Goal: Task Accomplishment & Management: Complete application form

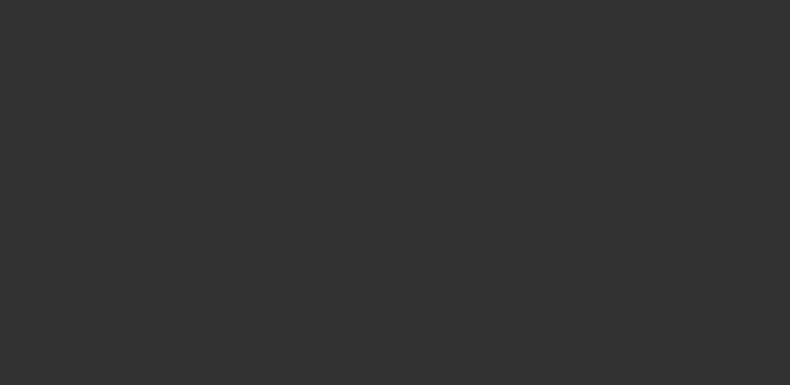
select select "4"
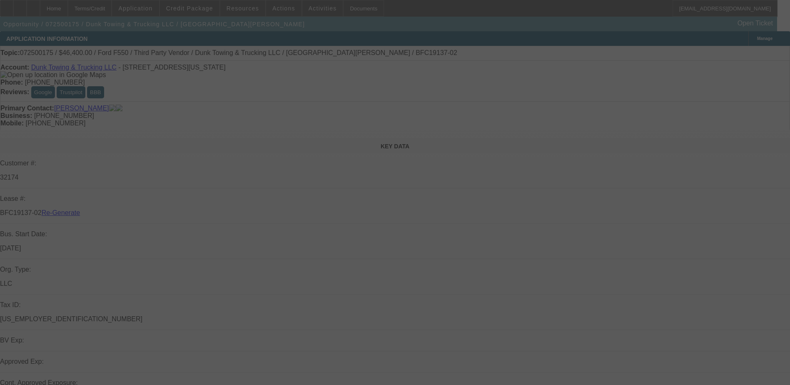
select select "0"
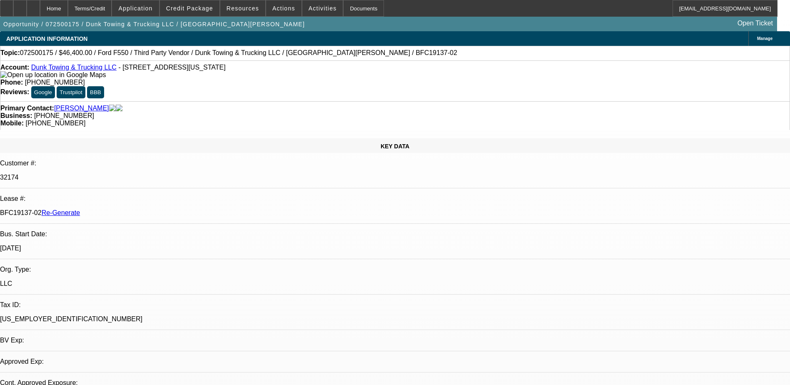
select select "1"
select select "3"
select select "6"
drag, startPoint x: 99, startPoint y: 140, endPoint x: 132, endPoint y: 140, distance: 32.5
click at [132, 209] on p "BFC19137-02 Re-Generate" at bounding box center [395, 212] width 790 height 7
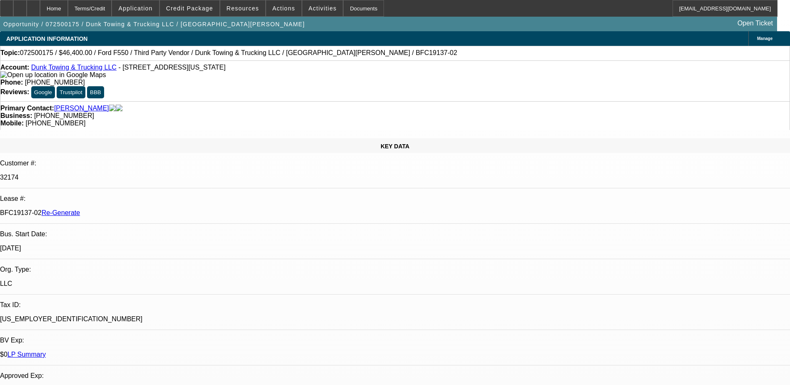
copy p "BFC19137-02"
click at [345, 10] on div "Documents" at bounding box center [363, 8] width 41 height 17
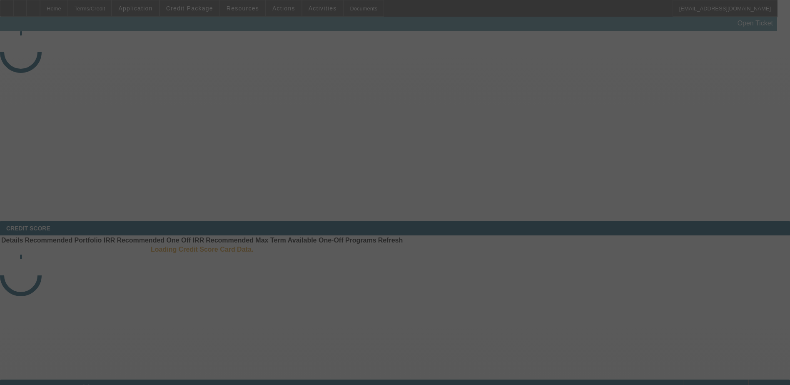
select select "4"
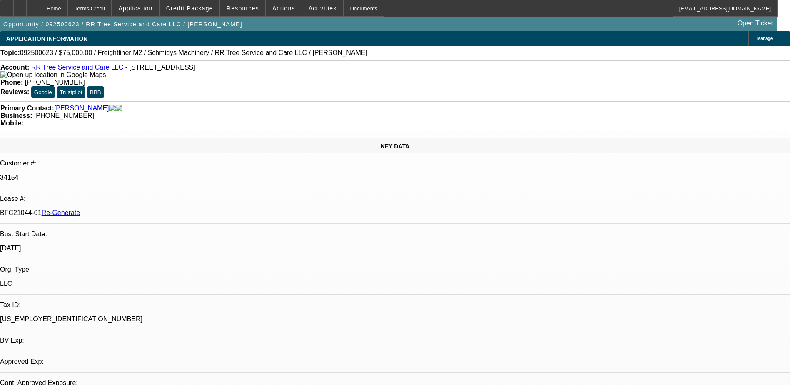
select select "0"
select select "1"
select select "3"
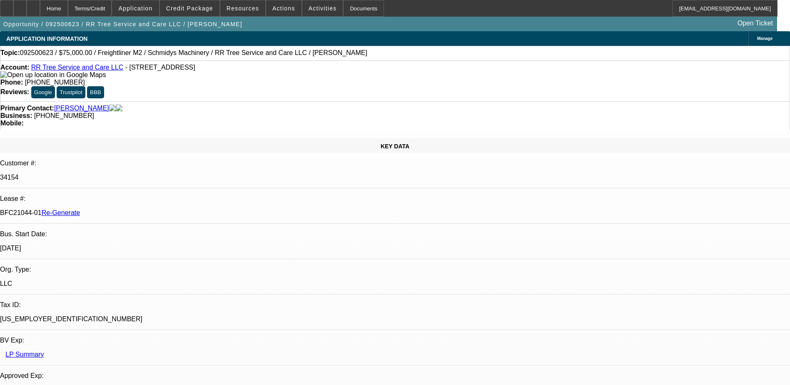
select select "6"
click at [112, 10] on div "Terms/Credit" at bounding box center [90, 8] width 44 height 17
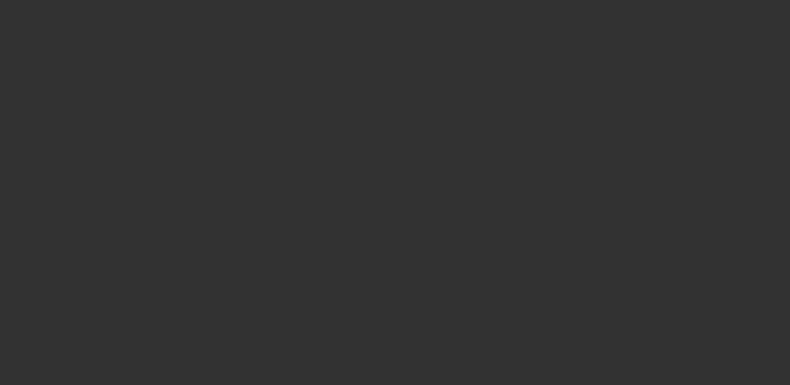
radio input "true"
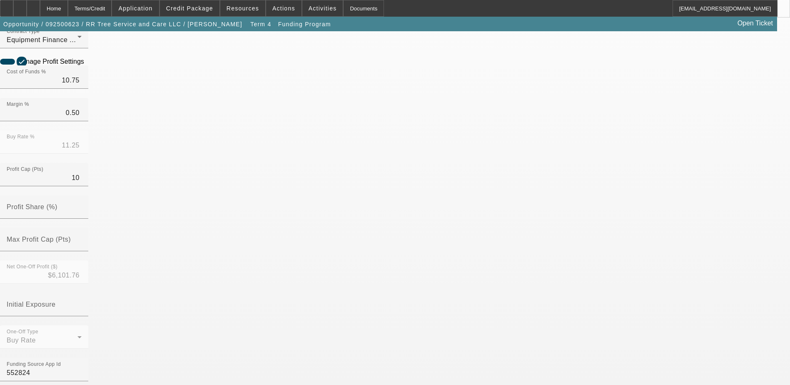
scroll to position [292, 0]
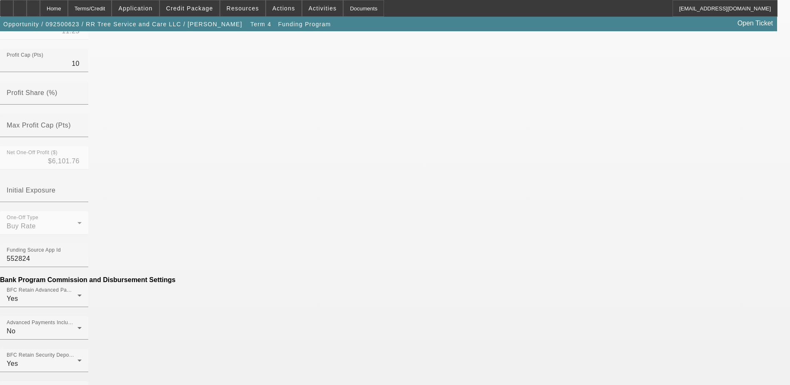
click at [329, 215] on mat-option "No" at bounding box center [334, 217] width 109 height 20
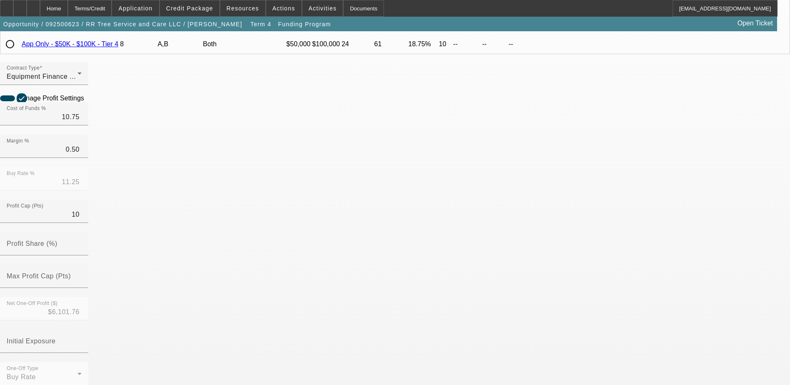
scroll to position [250, 0]
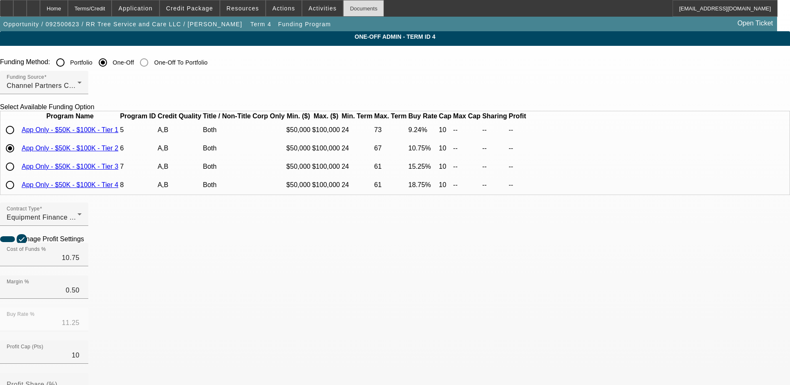
click at [343, 6] on div "Documents" at bounding box center [363, 8] width 41 height 17
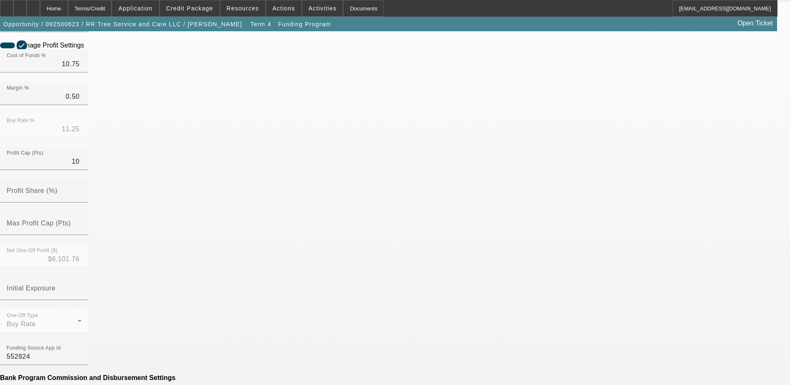
scroll to position [208, 0]
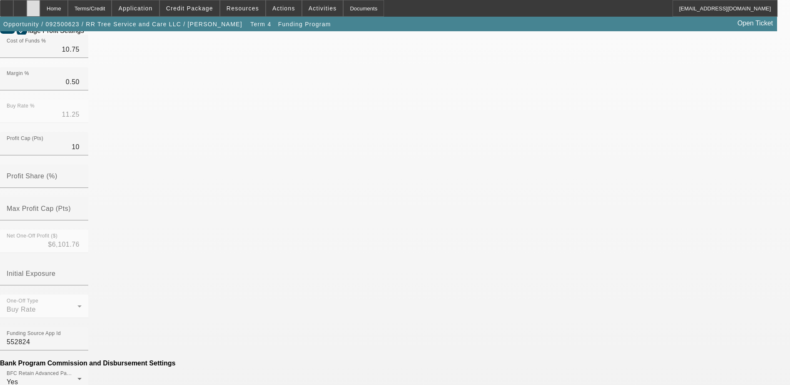
click at [33, 5] on icon at bounding box center [33, 5] width 0 height 0
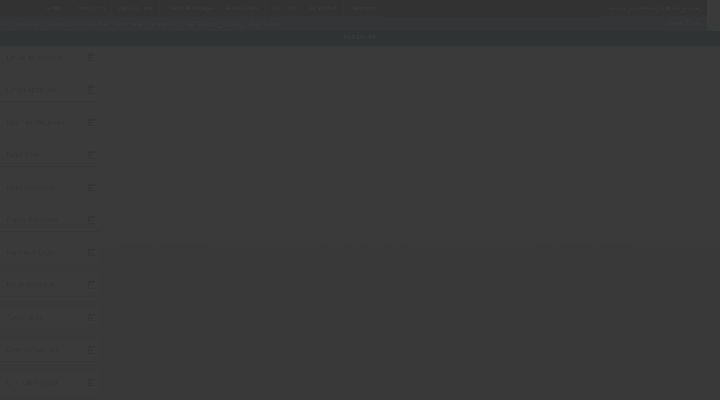
type input "9/28/2025"
type input "10/2/2025"
type input "10/3/2025"
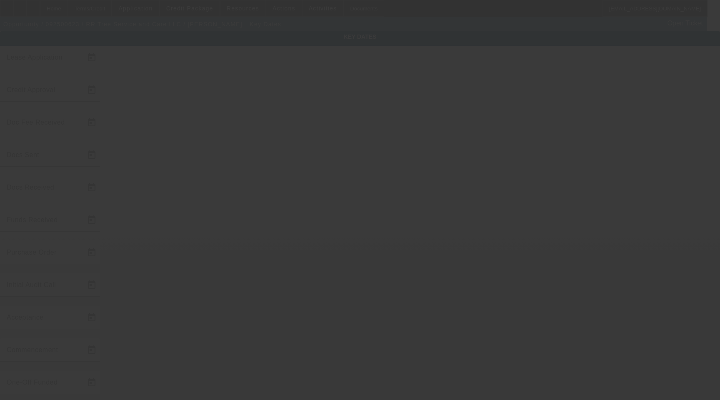
type input "10/7/2025"
type input "10/8/2025"
type input "11/1/2025"
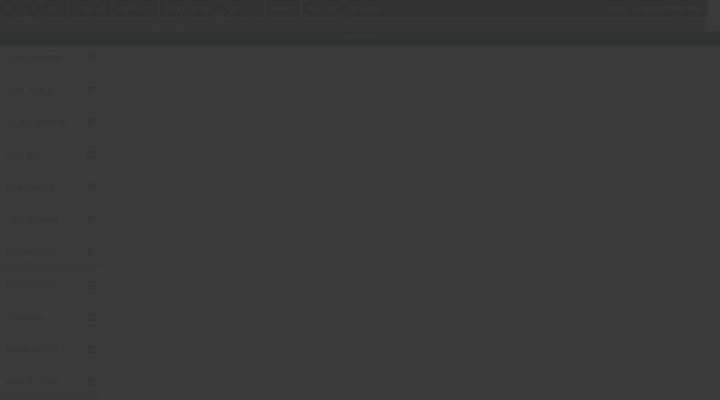
type input "12/1/2025"
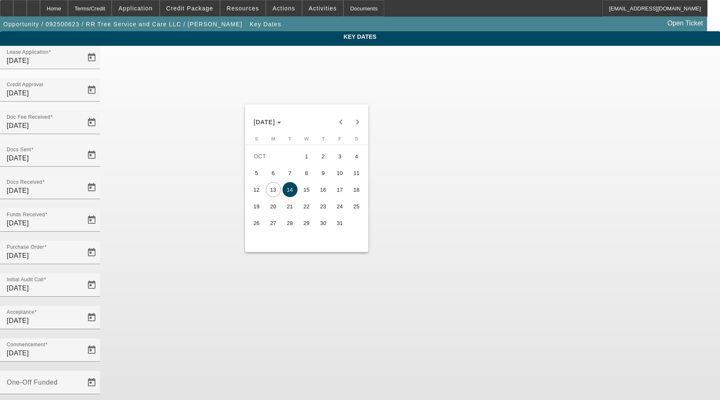
click at [304, 192] on span "15" at bounding box center [306, 189] width 15 height 15
type input "10/15/2025"
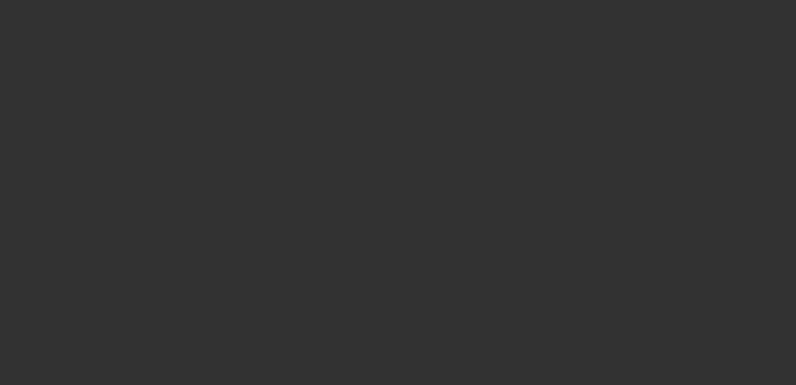
radio input "true"
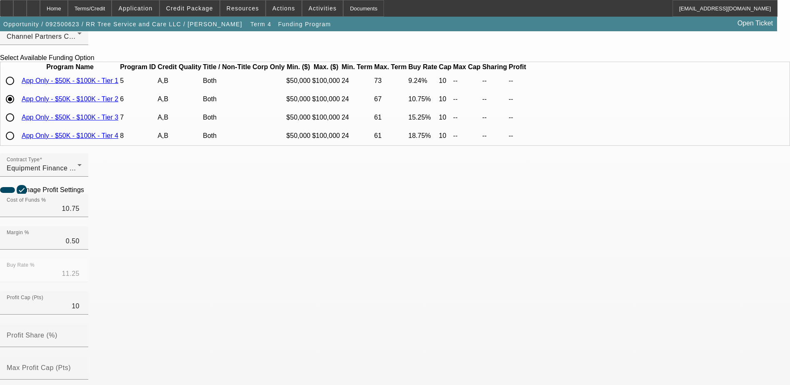
scroll to position [250, 0]
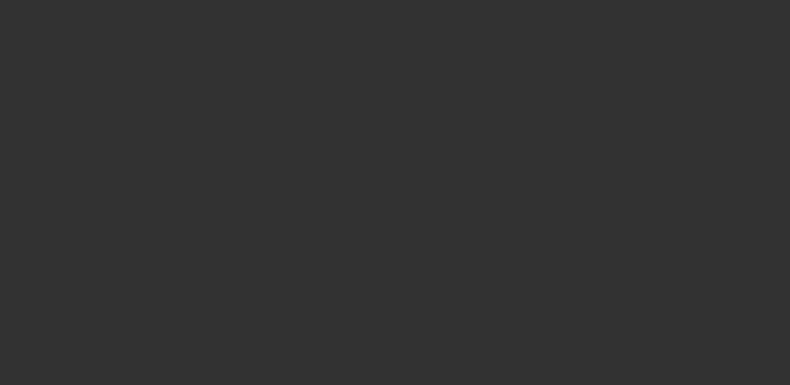
radio input "true"
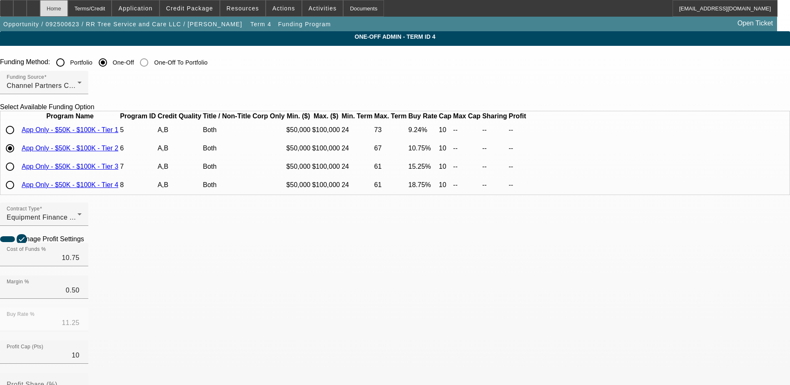
click at [68, 6] on div "Home" at bounding box center [54, 8] width 28 height 17
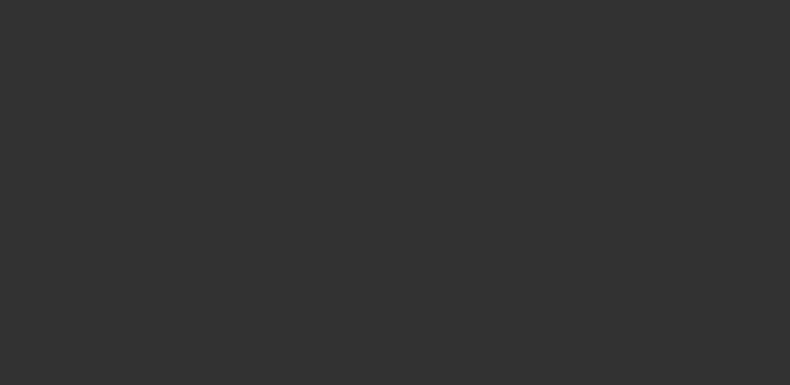
select select "4"
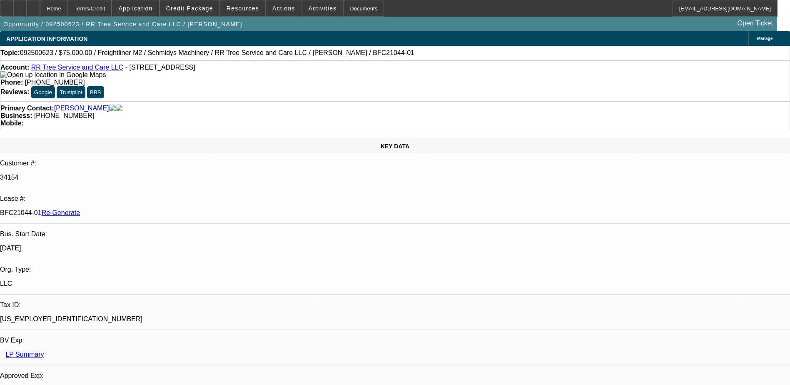
select select "0"
select select "3"
select select "0"
select select "6"
